Goal: Task Accomplishment & Management: Complete application form

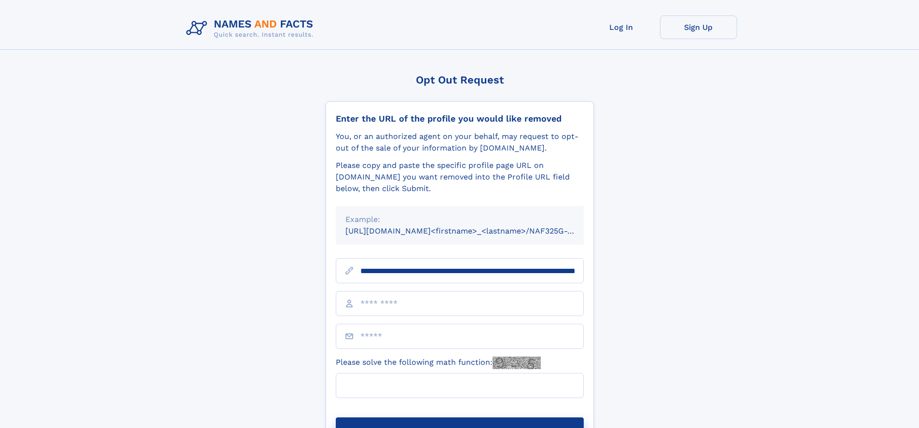
scroll to position [0, 103]
type input "**********"
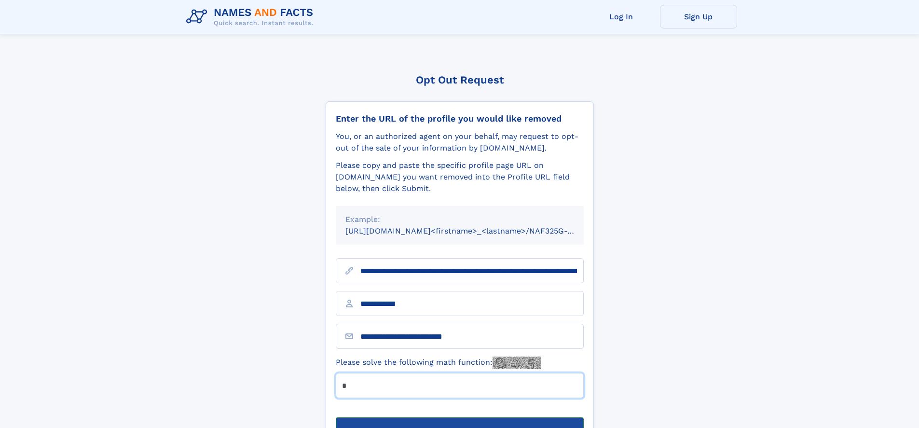
type input "*"
click at [459, 417] on button "Submit Opt Out Request" at bounding box center [460, 432] width 248 height 31
